Goal: Navigation & Orientation: Understand site structure

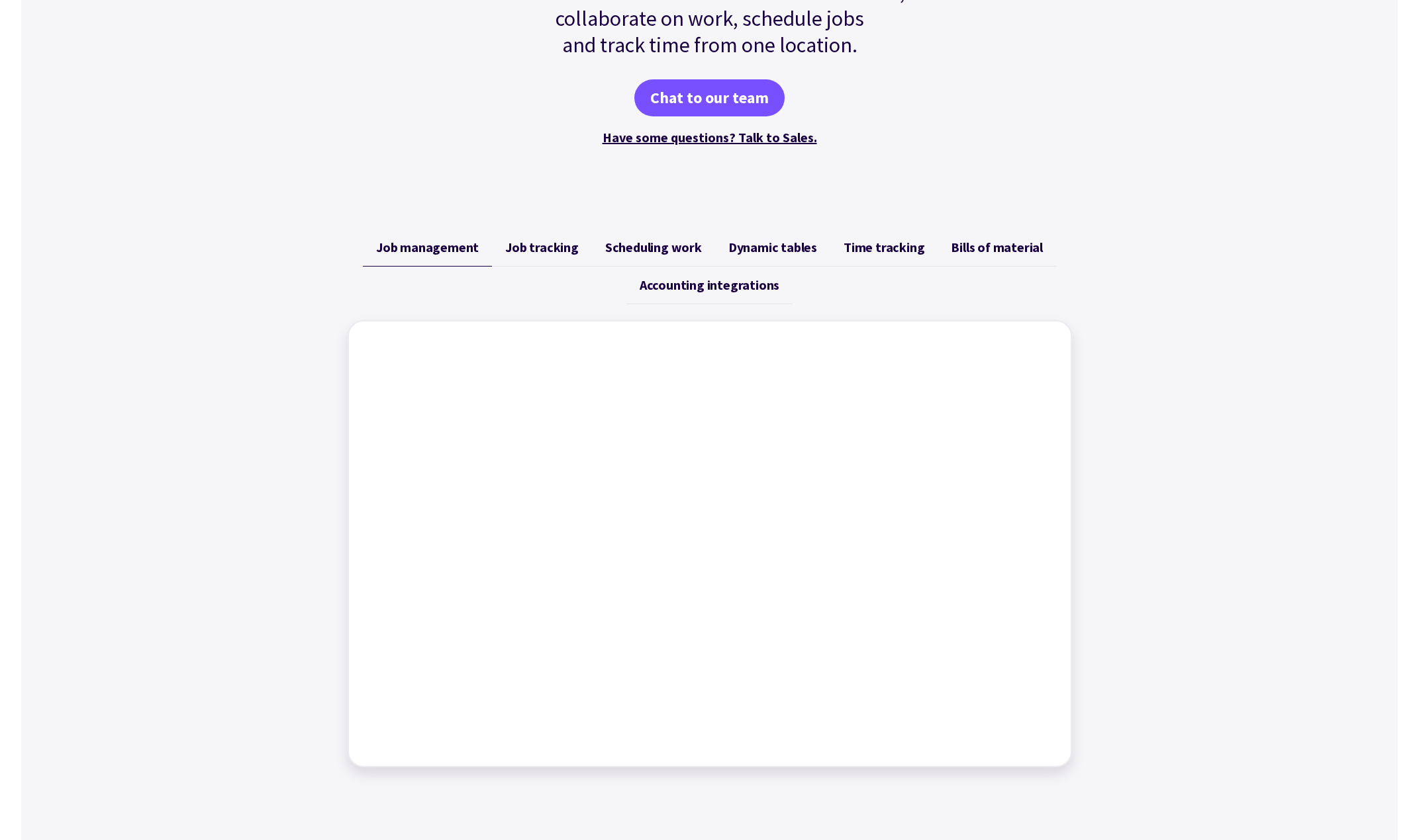
scroll to position [331, 0]
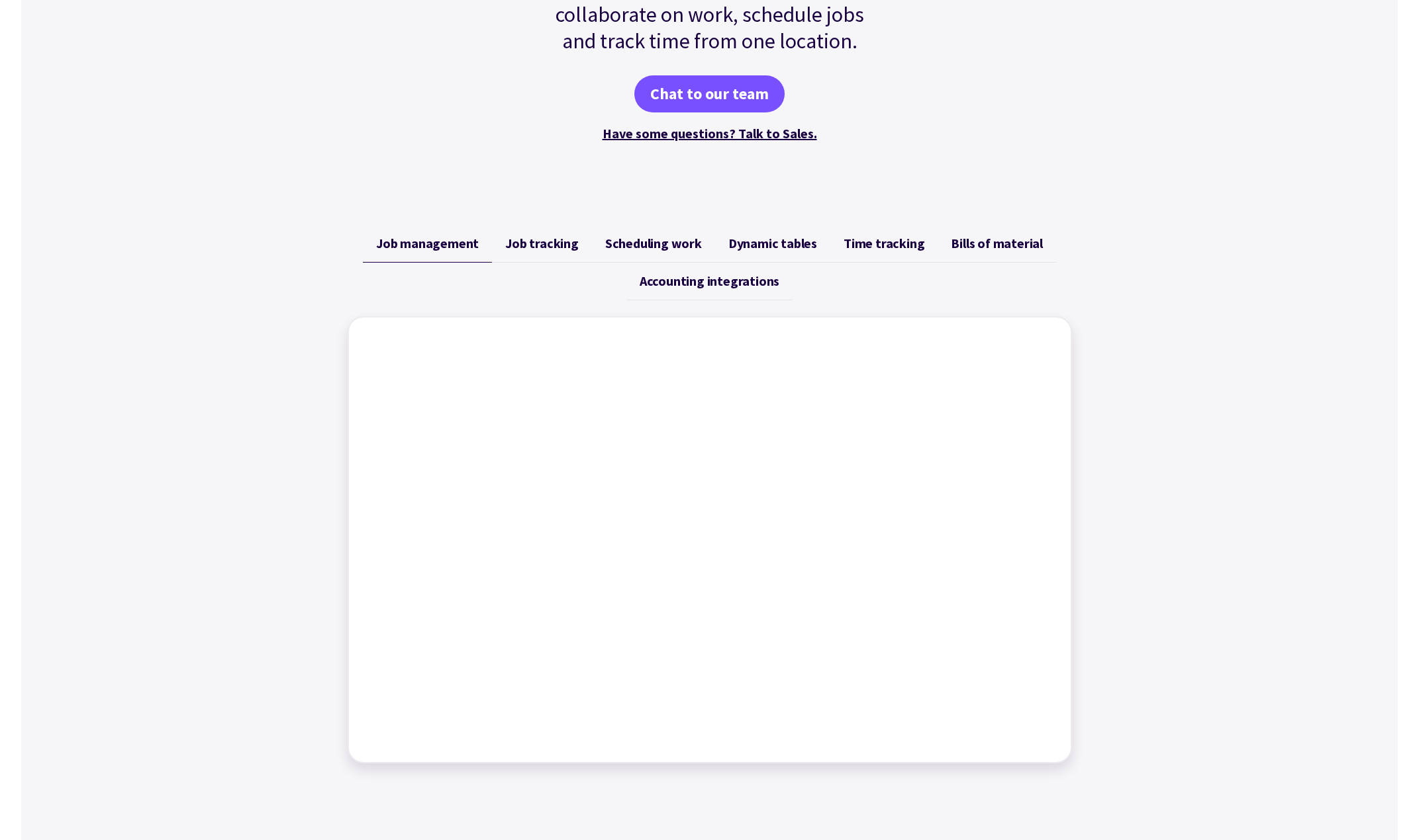
click at [535, 245] on span "Job tracking" at bounding box center [542, 244] width 73 height 16
click at [630, 240] on span "Scheduling work" at bounding box center [653, 244] width 97 height 16
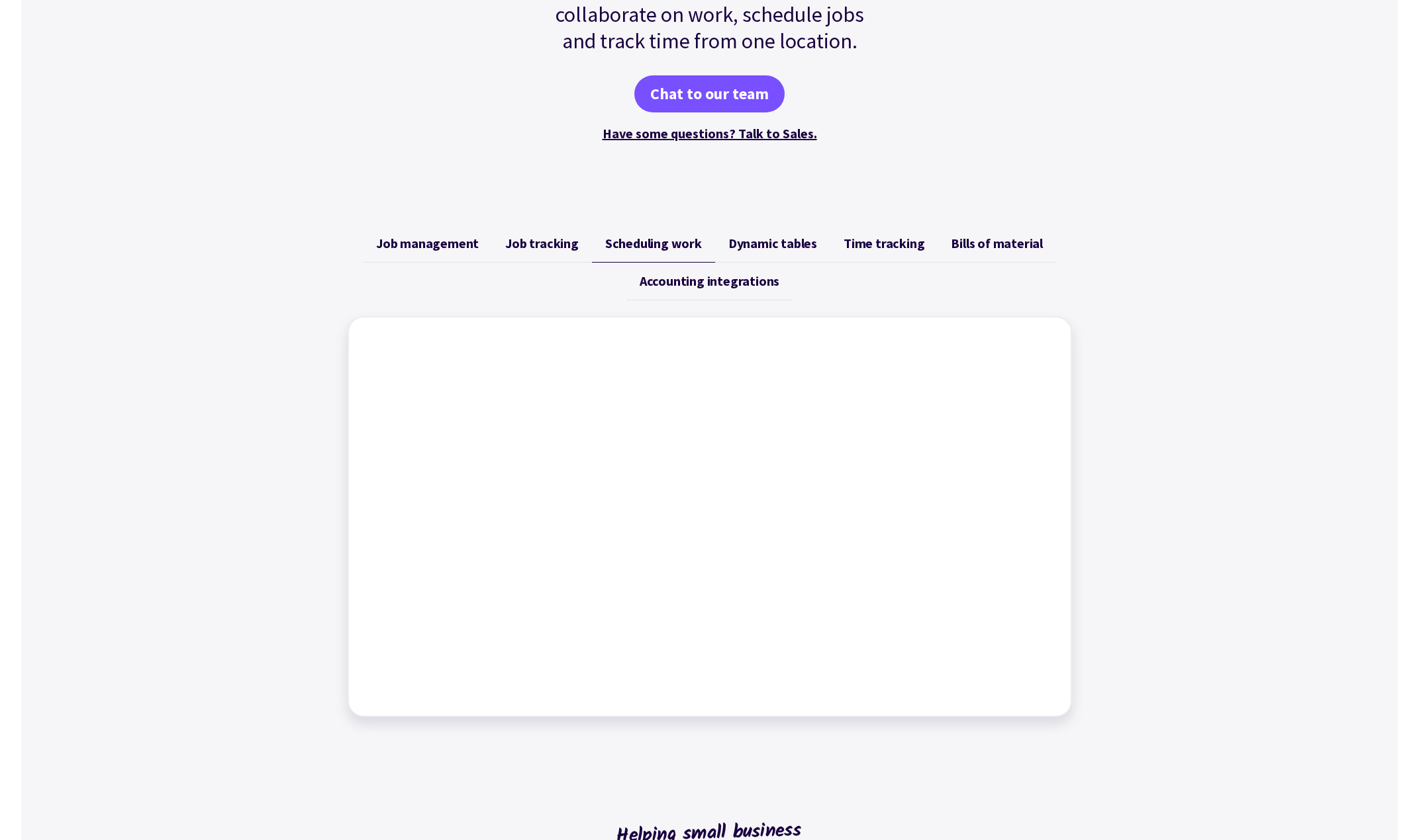
click at [754, 244] on span "Dynamic tables" at bounding box center [772, 244] width 89 height 16
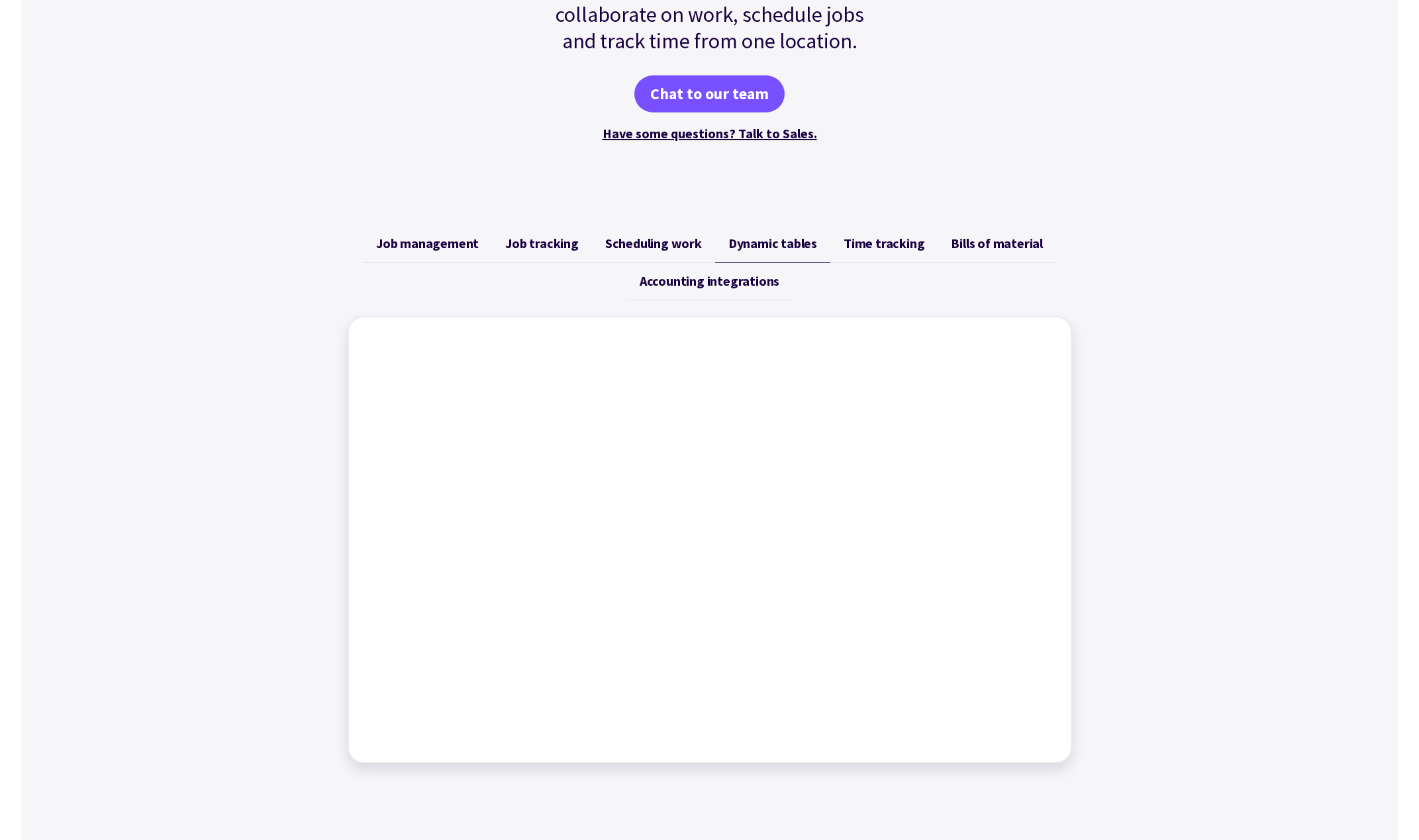
click at [873, 244] on span "Time tracking" at bounding box center [883, 244] width 81 height 16
click at [966, 247] on span "Bills of material" at bounding box center [996, 244] width 92 height 16
click at [721, 284] on span "Accounting integrations" at bounding box center [709, 281] width 140 height 16
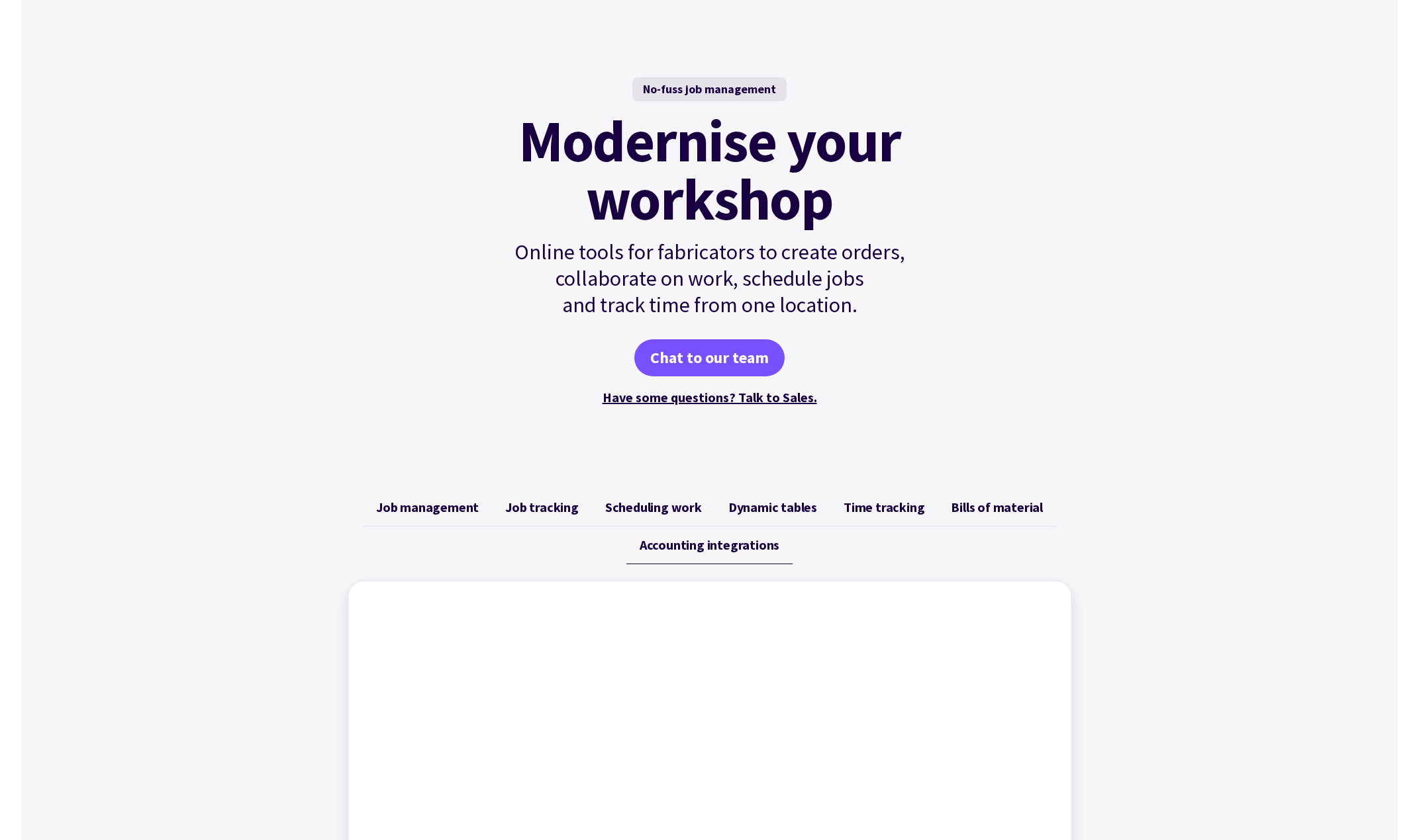
scroll to position [0, 0]
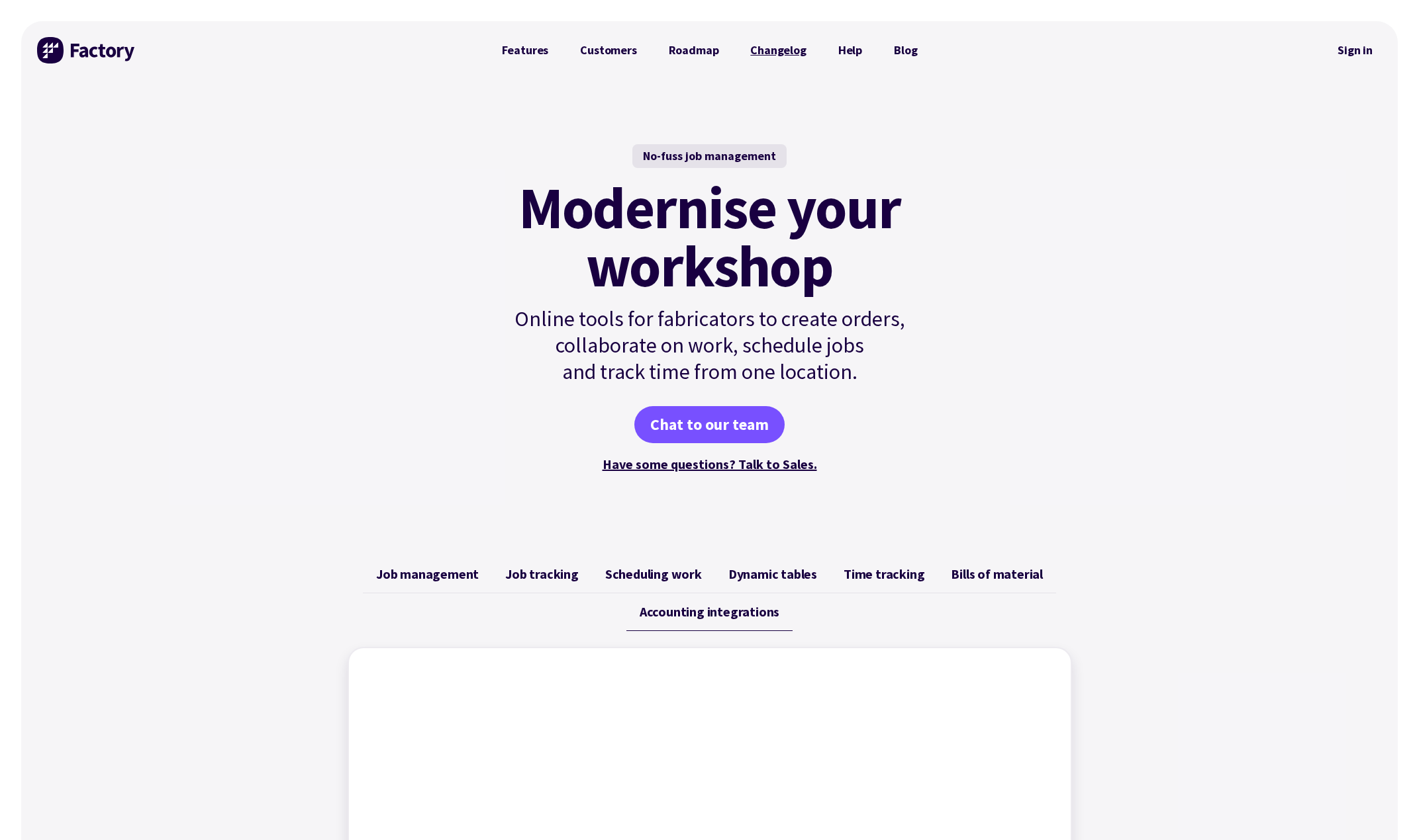
click at [760, 50] on link "Changelog" at bounding box center [778, 51] width 87 height 27
click at [532, 52] on link "Features" at bounding box center [525, 51] width 79 height 27
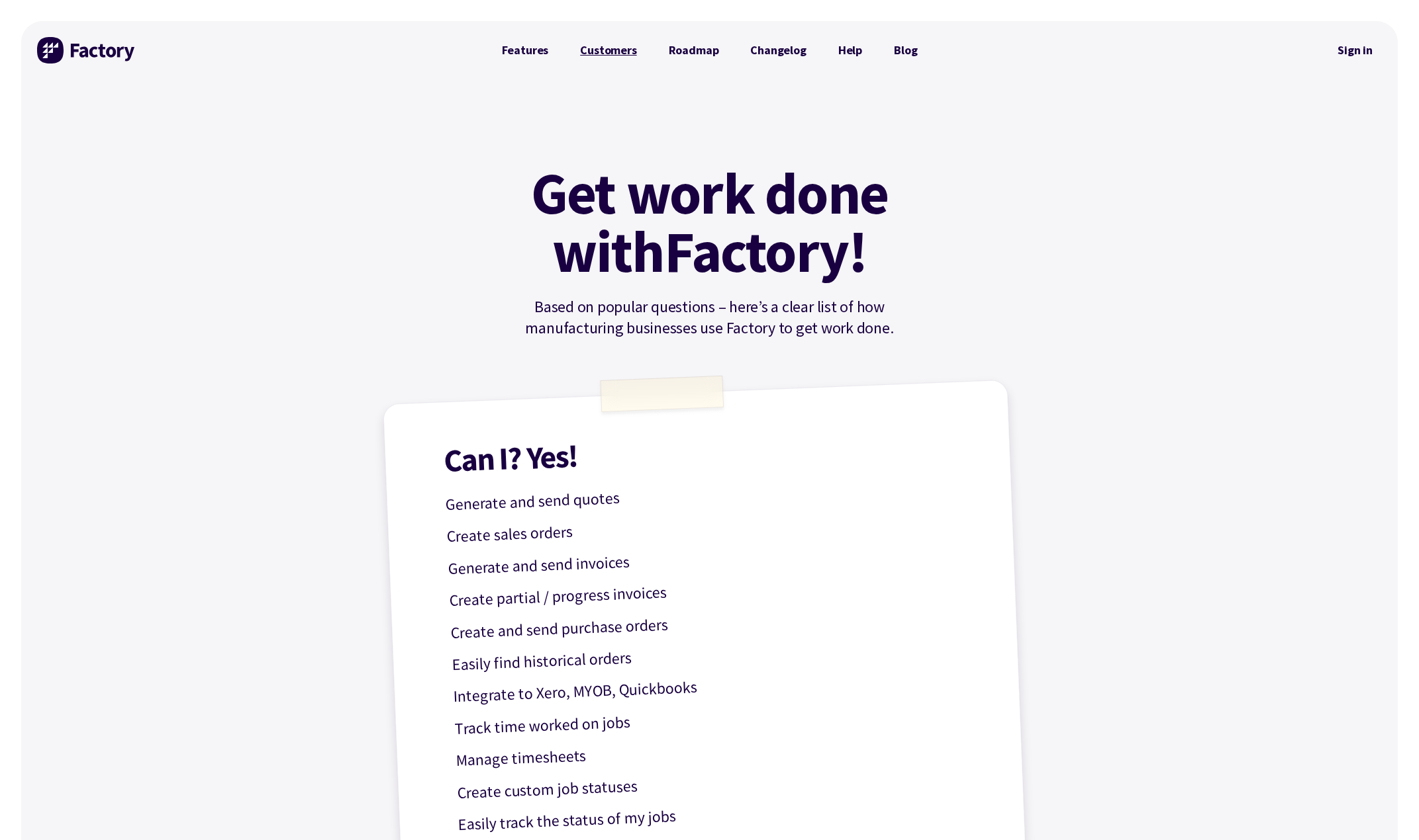
click at [629, 51] on link "Customers" at bounding box center [608, 51] width 88 height 27
